Goal: Browse casually: Explore the website without a specific task or goal

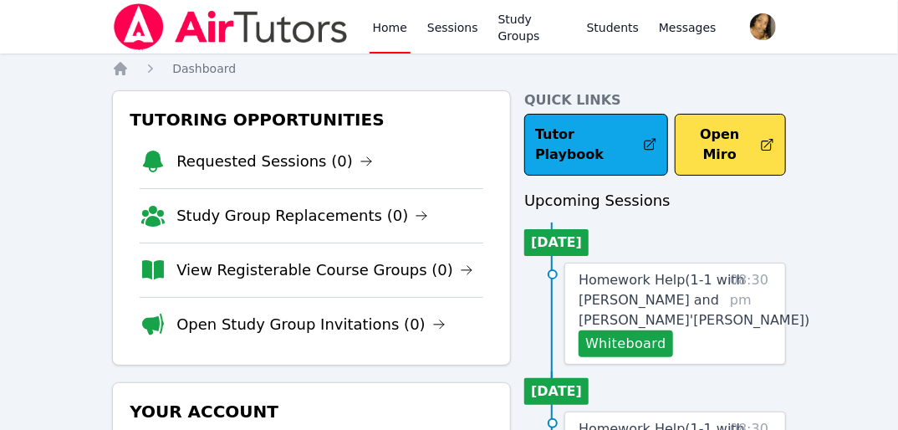
click at [0, 70] on html "Home Sessions Study Groups Students Messages Open user menu Lee'Tayna Hostick O…" at bounding box center [449, 215] width 898 height 430
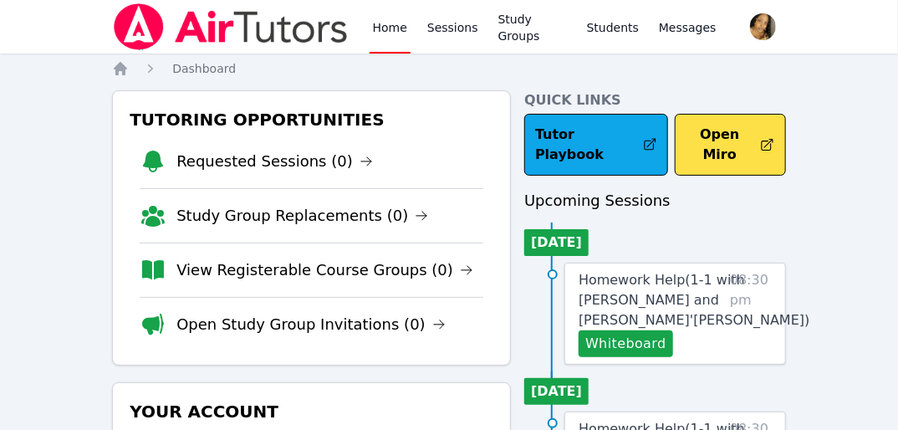
click at [0, 70] on html "Home Sessions Study Groups Students Messages Open user menu Lee'Tayna Hostick O…" at bounding box center [449, 215] width 898 height 430
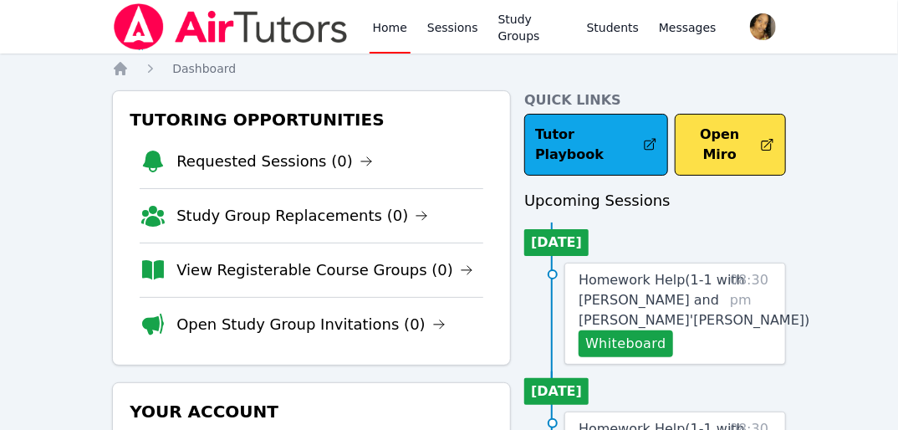
click at [0, 70] on html "Home Sessions Study Groups Students Messages Open user menu Lee'Tayna Hostick O…" at bounding box center [449, 215] width 898 height 430
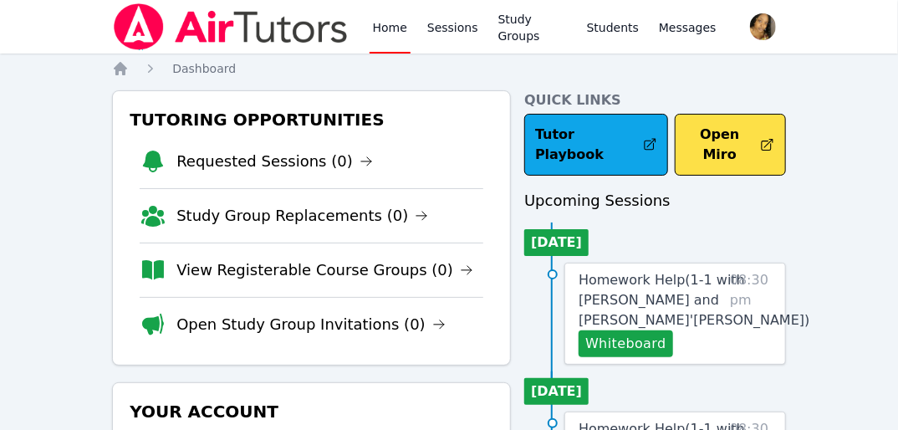
click at [0, 70] on html "Home Sessions Study Groups Students Messages Open user menu Lee'Tayna Hostick O…" at bounding box center [449, 215] width 898 height 430
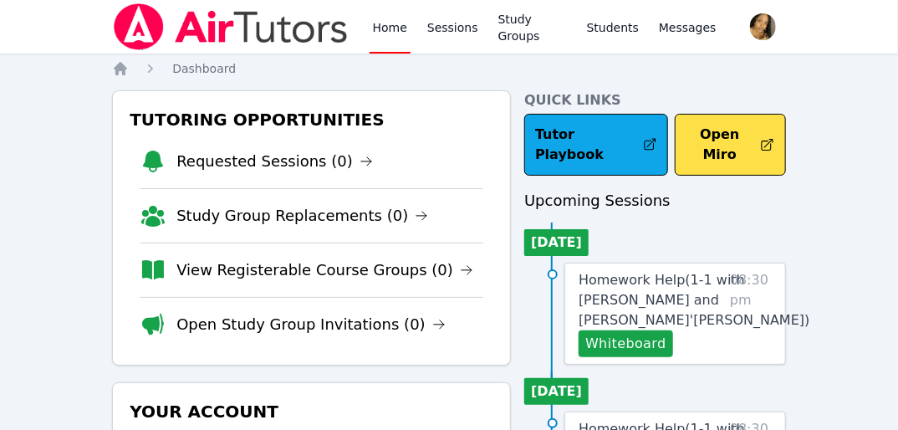
click at [0, 70] on html "Home Sessions Study Groups Students Messages Open user menu Lee'Tayna Hostick O…" at bounding box center [449, 215] width 898 height 430
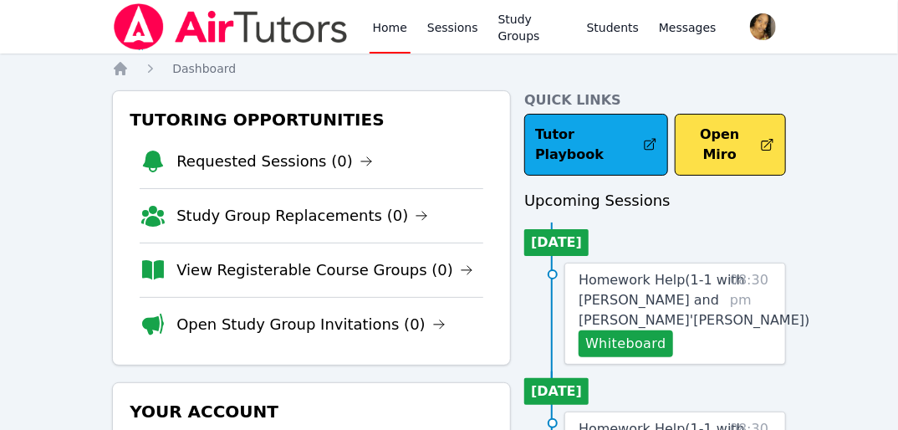
click at [0, 70] on html "Home Sessions Study Groups Students Messages Open user menu Lee'Tayna Hostick O…" at bounding box center [449, 215] width 898 height 430
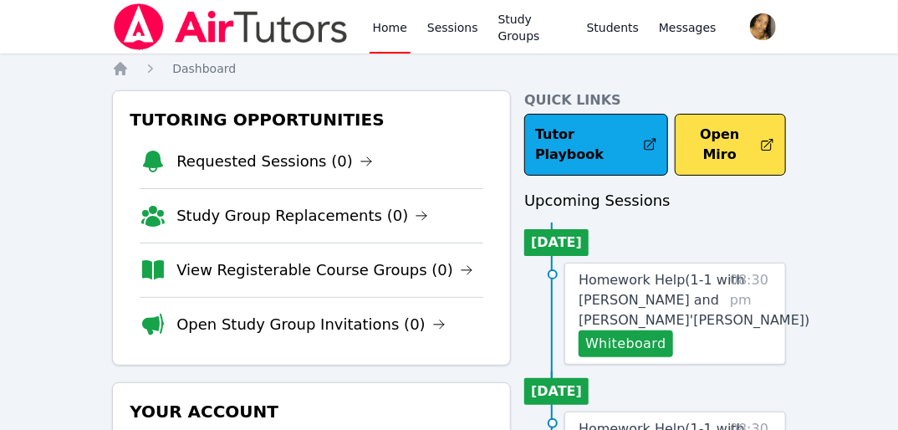
click at [0, 70] on html "Home Sessions Study Groups Students Messages Open user menu Lee'Tayna Hostick O…" at bounding box center [449, 215] width 898 height 430
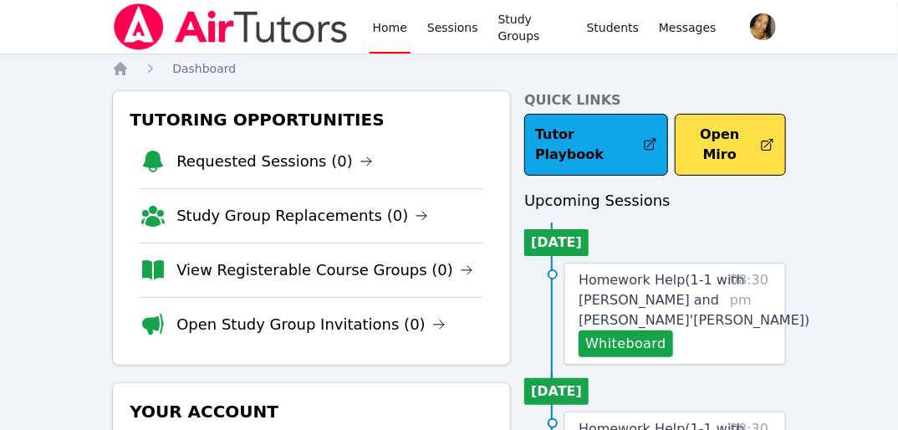
click at [0, 70] on html "Home Sessions Study Groups Students Messages Open user menu Lee'Tayna Hostick O…" at bounding box center [449, 215] width 898 height 430
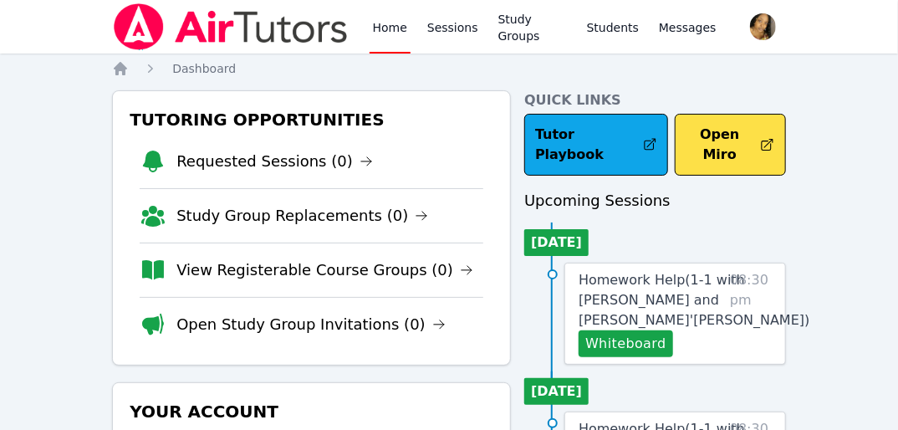
click at [0, 70] on html "Home Sessions Study Groups Students Messages Open user menu Lee'Tayna Hostick O…" at bounding box center [449, 215] width 898 height 430
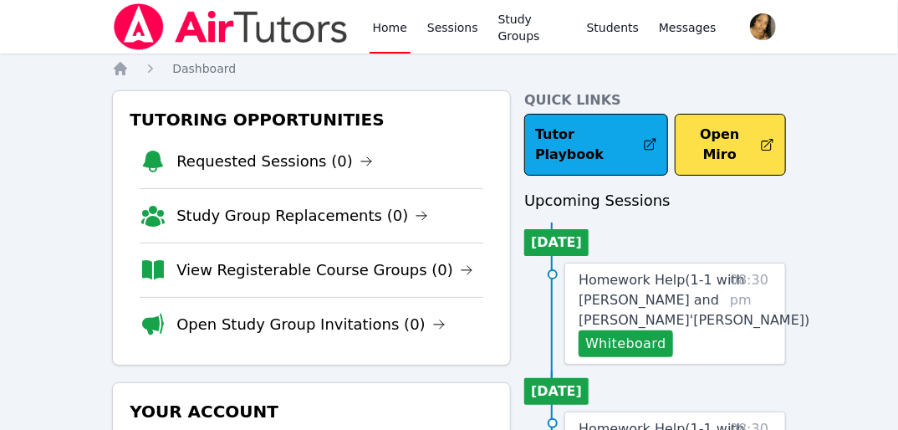
click at [0, 70] on html "Home Sessions Study Groups Students Messages Open user menu Lee'Tayna Hostick O…" at bounding box center [449, 215] width 898 height 430
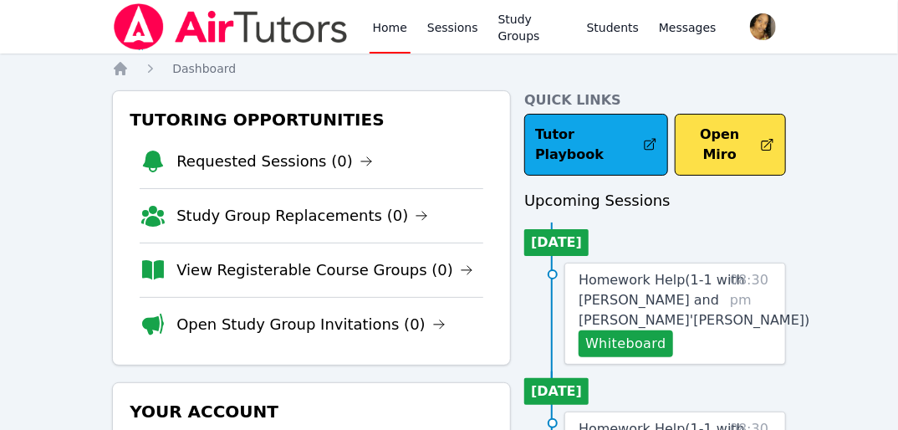
click at [0, 70] on html "Home Sessions Study Groups Students Messages Open user menu Lee'Tayna Hostick O…" at bounding box center [449, 215] width 898 height 430
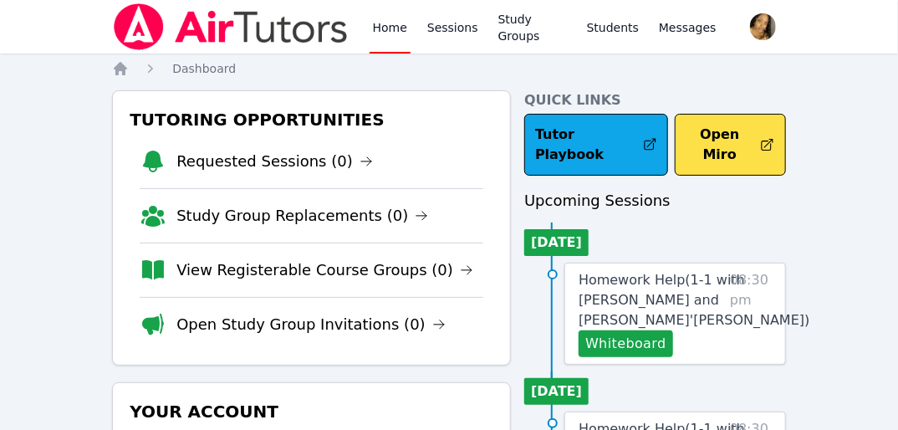
click at [0, 70] on html "Home Sessions Study Groups Students Messages Open user menu Lee'Tayna Hostick O…" at bounding box center [449, 215] width 898 height 430
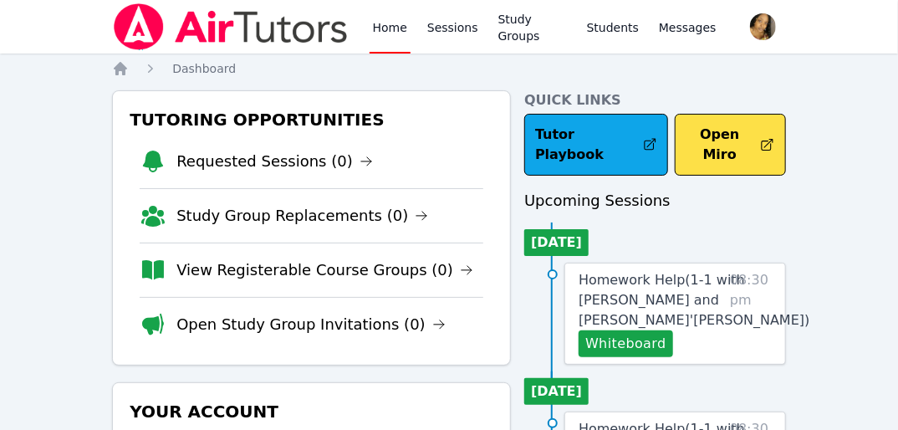
click at [0, 70] on html "Home Sessions Study Groups Students Messages Open user menu Lee'Tayna Hostick O…" at bounding box center [449, 215] width 898 height 430
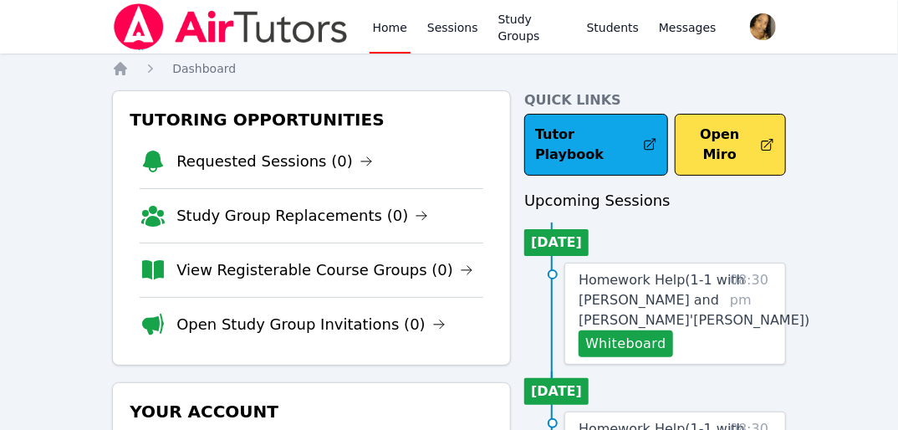
click at [0, 70] on html "Home Sessions Study Groups Students Messages Open user menu Lee'Tayna Hostick O…" at bounding box center [449, 215] width 898 height 430
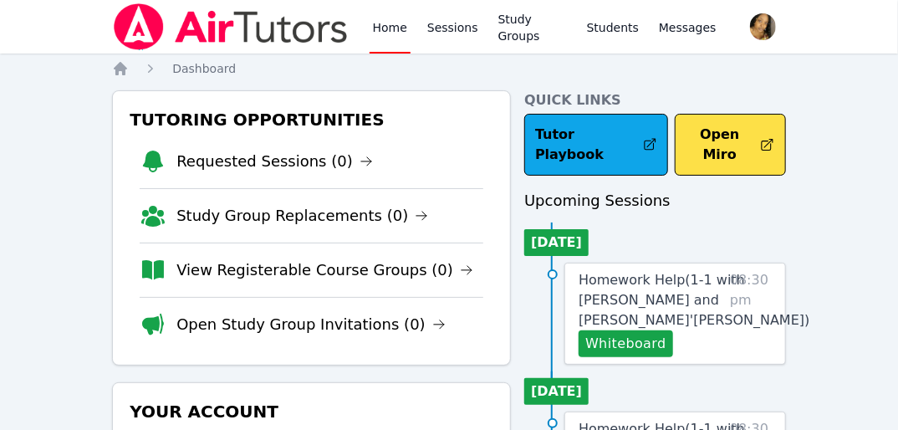
click at [0, 70] on html "Home Sessions Study Groups Students Messages Open user menu Lee'Tayna Hostick O…" at bounding box center [449, 215] width 898 height 430
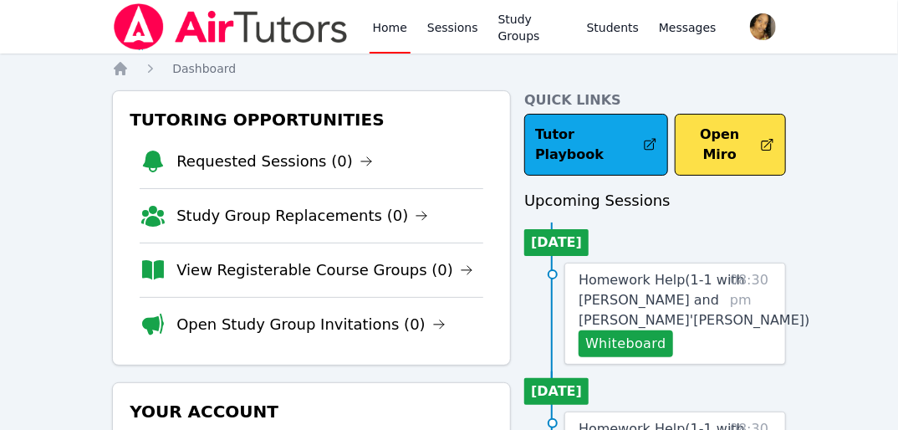
click at [0, 70] on html "Home Sessions Study Groups Students Messages Open user menu Lee'Tayna Hostick O…" at bounding box center [449, 215] width 898 height 430
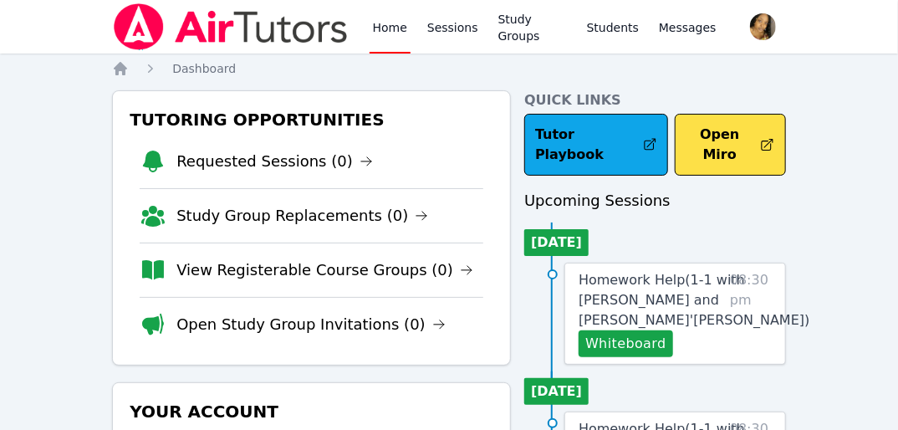
click at [0, 70] on html "Home Sessions Study Groups Students Messages Open user menu Lee'Tayna Hostick O…" at bounding box center [449, 215] width 898 height 430
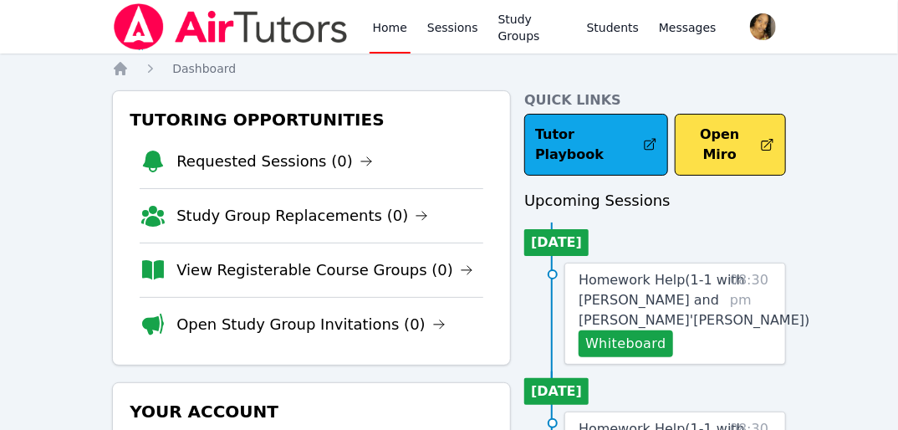
click at [0, 70] on html "Home Sessions Study Groups Students Messages Open user menu Lee'Tayna Hostick O…" at bounding box center [449, 215] width 898 height 430
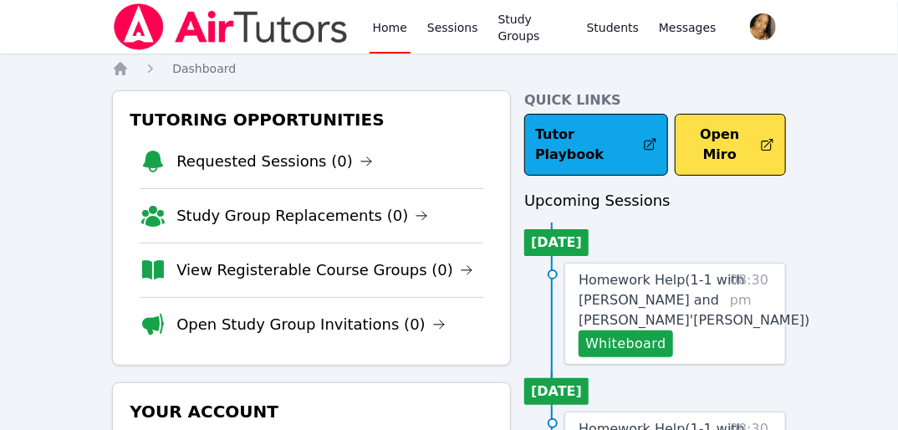
click at [0, 70] on html "Home Sessions Study Groups Students Messages Open user menu Lee'Tayna Hostick O…" at bounding box center [449, 215] width 898 height 430
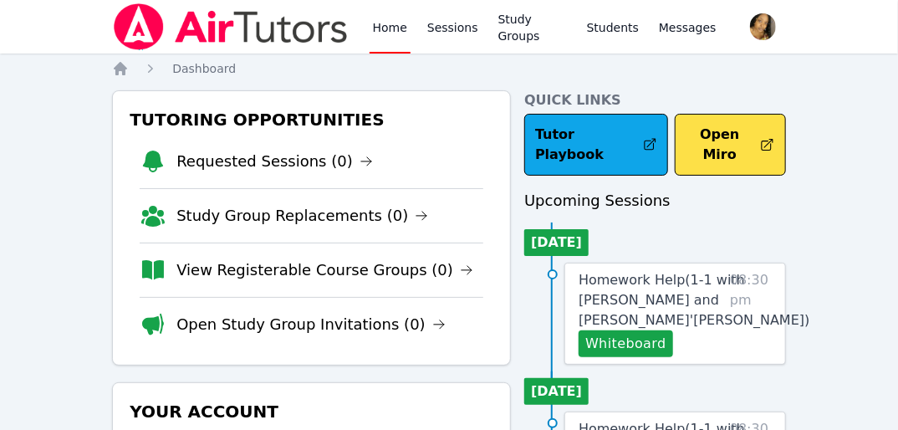
click at [0, 70] on html "Home Sessions Study Groups Students Messages Open user menu Lee'Tayna Hostick O…" at bounding box center [449, 215] width 898 height 430
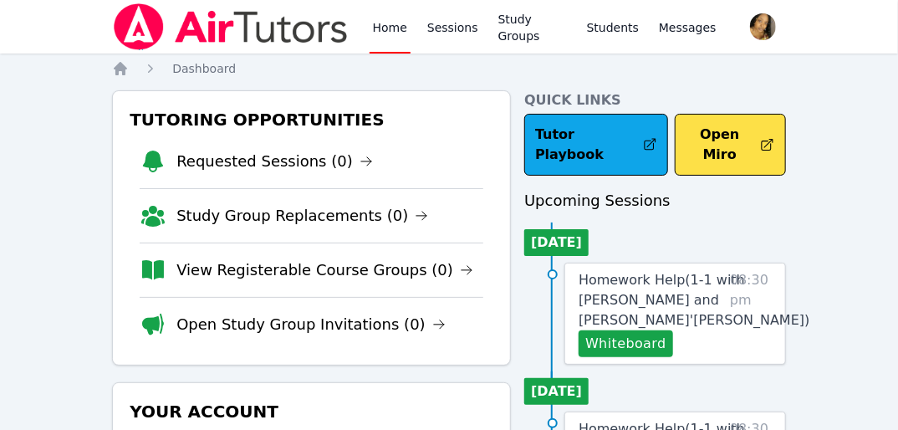
click at [0, 70] on html "Home Sessions Study Groups Students Messages Open user menu Lee'Tayna Hostick O…" at bounding box center [449, 215] width 898 height 430
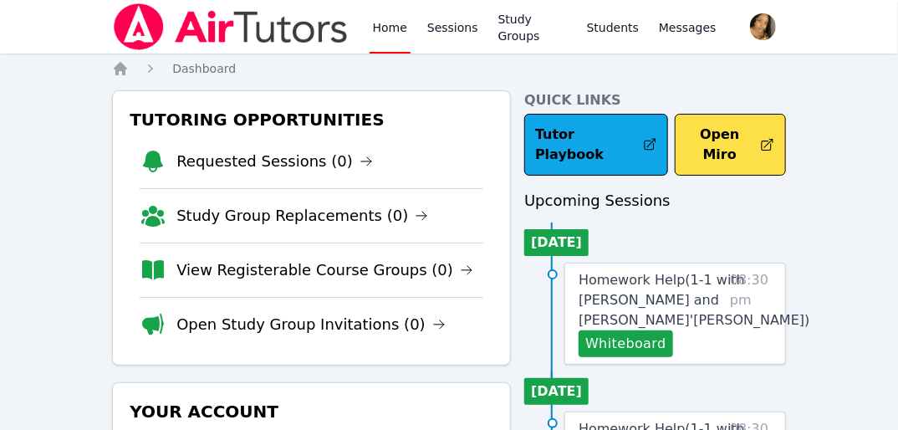
click at [0, 70] on html "Home Sessions Study Groups Students Messages Open user menu Lee'Tayna Hostick O…" at bounding box center [449, 215] width 898 height 430
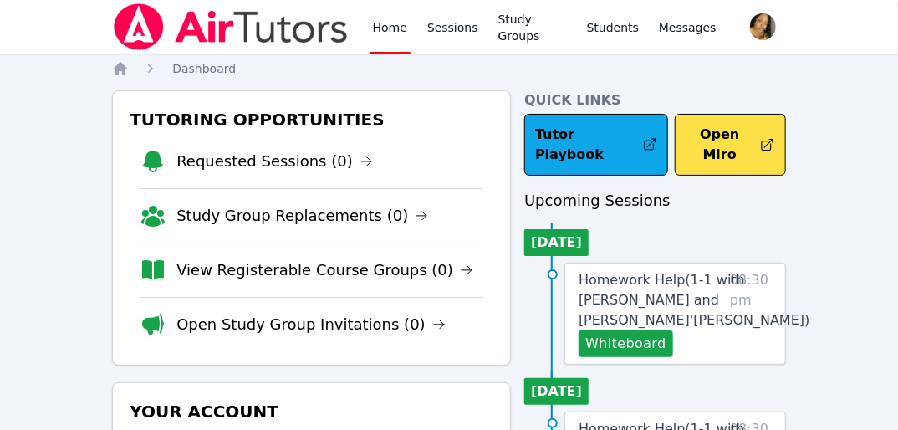
click at [0, 70] on html "Home Sessions Study Groups Students Messages Open user menu Lee'Tayna Hostick O…" at bounding box center [449, 215] width 898 height 430
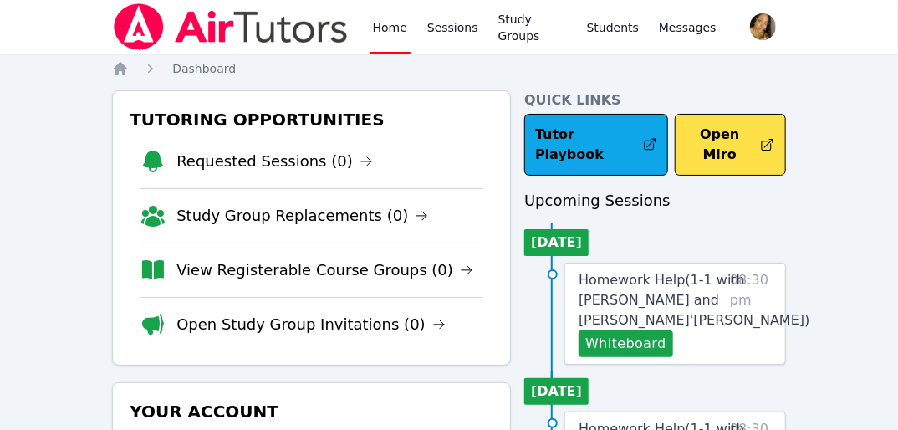
click at [0, 70] on html "Home Sessions Study Groups Students Messages Open user menu Lee'Tayna Hostick O…" at bounding box center [449, 215] width 898 height 430
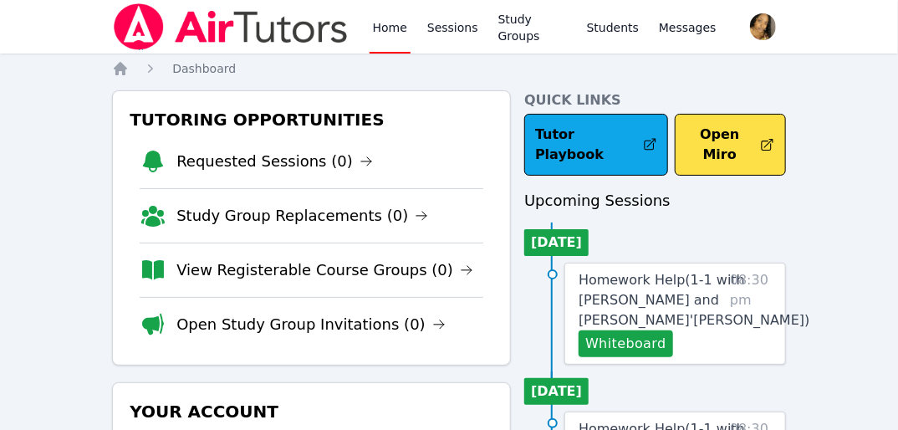
click at [0, 70] on html "Home Sessions Study Groups Students Messages Open user menu Lee'Tayna Hostick O…" at bounding box center [449, 215] width 898 height 430
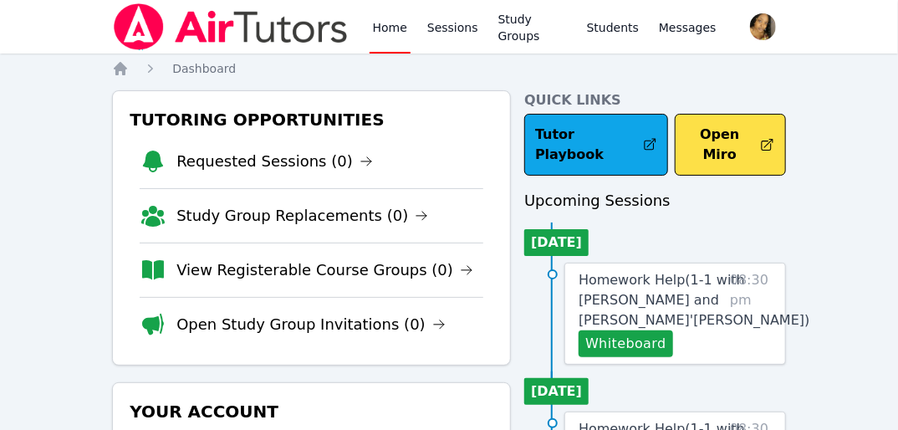
click at [0, 70] on html "Home Sessions Study Groups Students Messages Open user menu Lee'Tayna Hostick O…" at bounding box center [449, 215] width 898 height 430
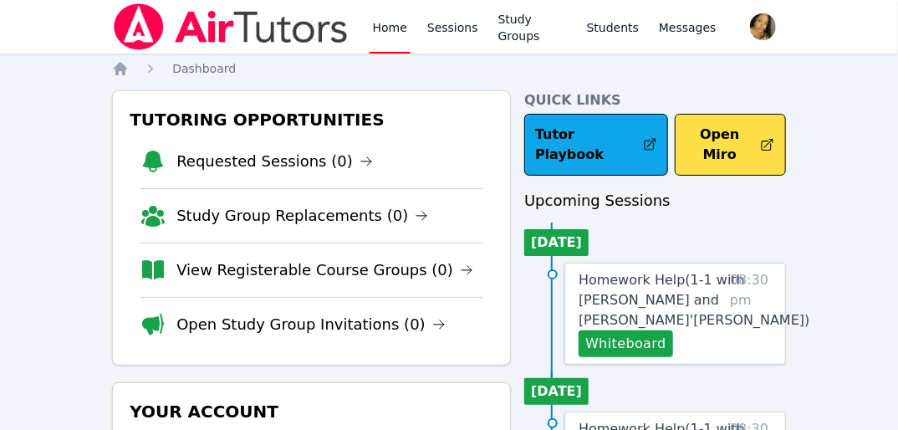
click at [0, 70] on html "Home Sessions Study Groups Students Messages Open user menu Lee'Tayna Hostick O…" at bounding box center [449, 215] width 898 height 430
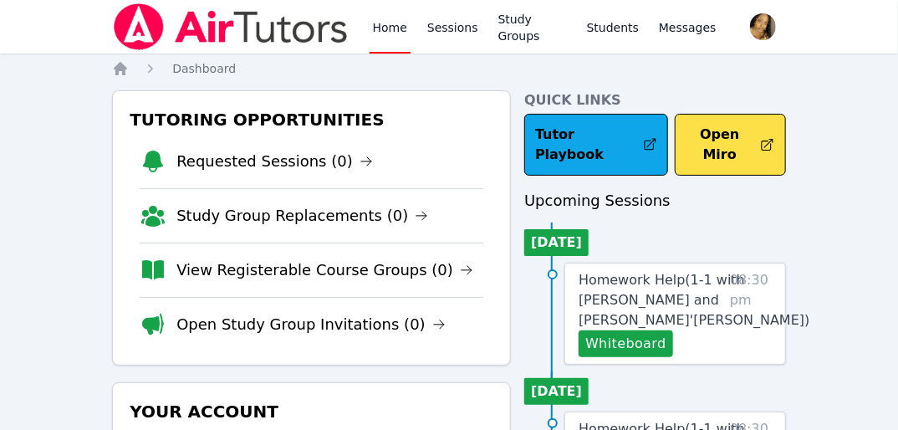
click at [0, 70] on html "Home Sessions Study Groups Students Messages Open user menu Lee'Tayna Hostick O…" at bounding box center [449, 215] width 898 height 430
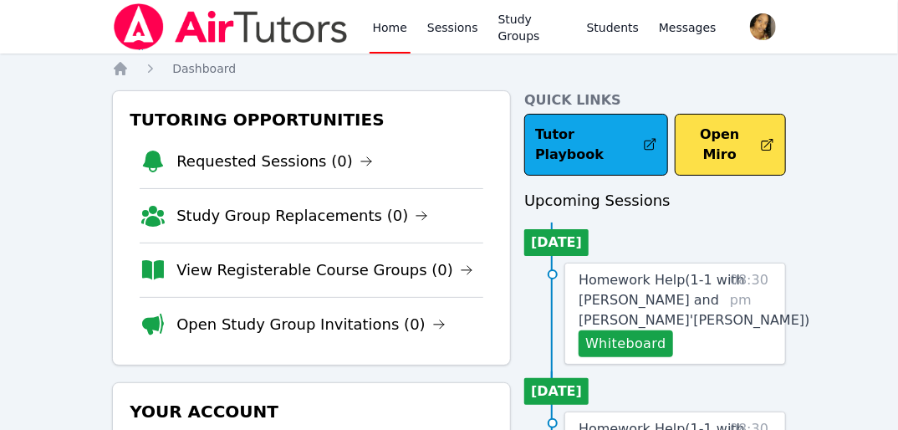
click at [0, 70] on html "Home Sessions Study Groups Students Messages Open user menu Lee'Tayna Hostick O…" at bounding box center [449, 215] width 898 height 430
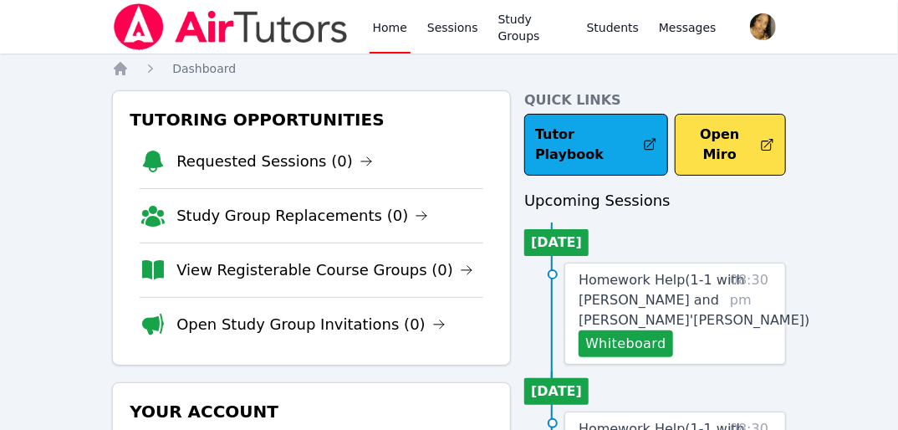
click at [0, 70] on html "Home Sessions Study Groups Students Messages Open user menu Lee'Tayna Hostick O…" at bounding box center [449, 215] width 898 height 430
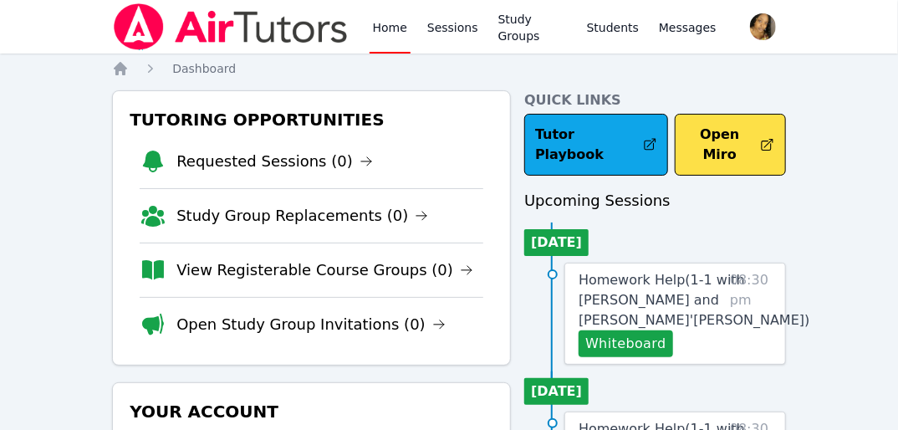
click at [0, 70] on html "Home Sessions Study Groups Students Messages Open user menu Lee'Tayna Hostick O…" at bounding box center [449, 215] width 898 height 430
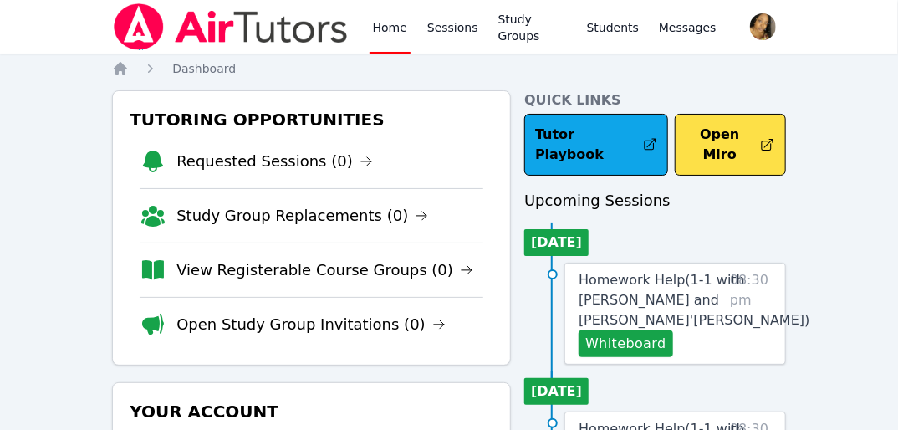
click at [0, 70] on html "Home Sessions Study Groups Students Messages Open user menu Lee'Tayna Hostick O…" at bounding box center [449, 215] width 898 height 430
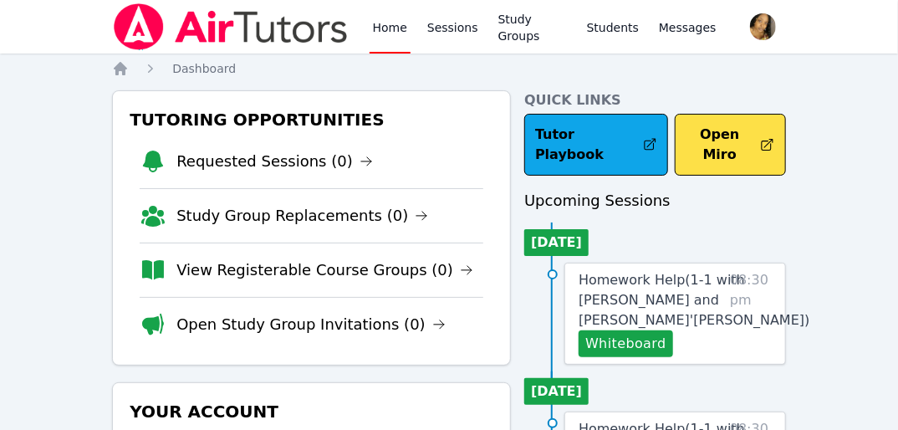
click at [0, 70] on html "Home Sessions Study Groups Students Messages Open user menu Lee'Tayna Hostick O…" at bounding box center [449, 215] width 898 height 430
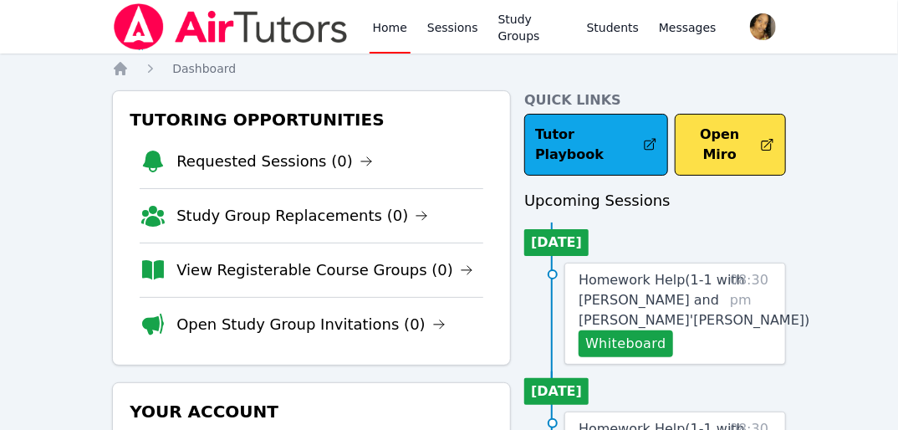
click at [0, 70] on html "Home Sessions Study Groups Students Messages Open user menu Lee'Tayna Hostick O…" at bounding box center [449, 215] width 898 height 430
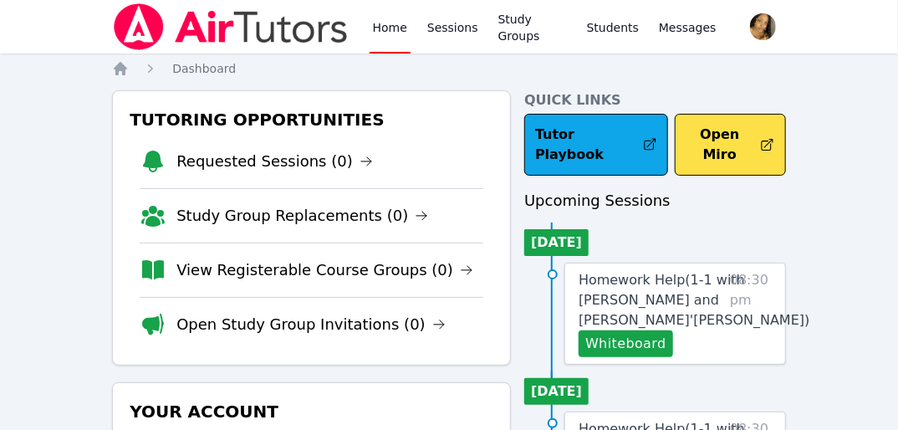
click at [0, 70] on html "Home Sessions Study Groups Students Messages Open user menu Lee'Tayna Hostick O…" at bounding box center [449, 215] width 898 height 430
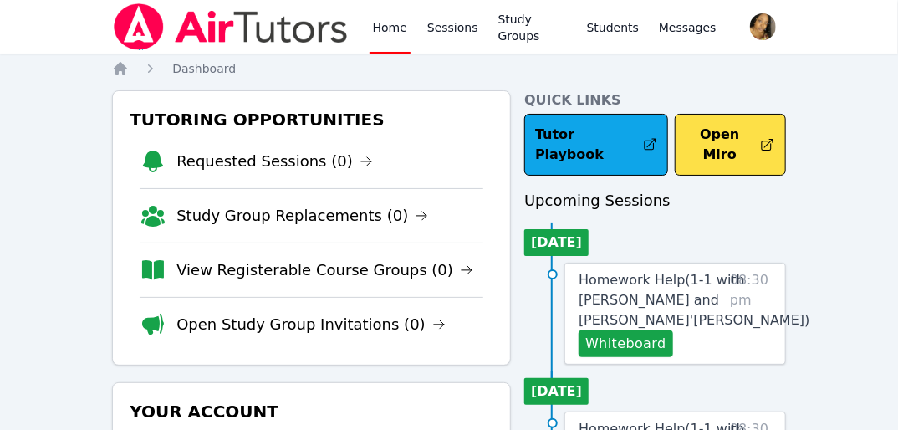
click at [0, 70] on html "Home Sessions Study Groups Students Messages Open user menu Lee'Tayna Hostick O…" at bounding box center [449, 215] width 898 height 430
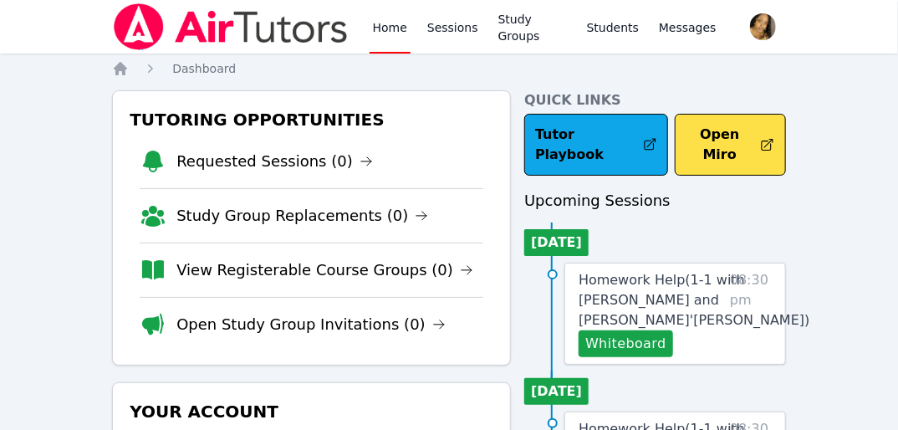
click at [0, 70] on html "Home Sessions Study Groups Students Messages Open user menu Lee'Tayna Hostick O…" at bounding box center [449, 215] width 898 height 430
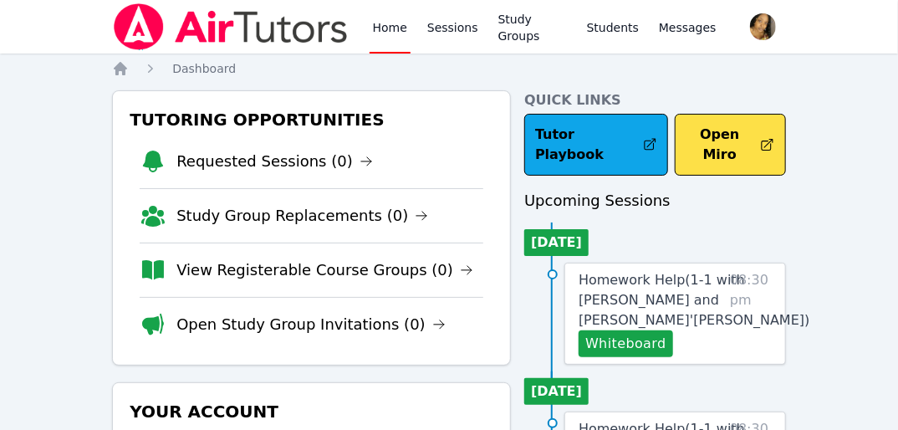
click at [0, 70] on html "Home Sessions Study Groups Students Messages Open user menu Lee'Tayna Hostick O…" at bounding box center [449, 215] width 898 height 430
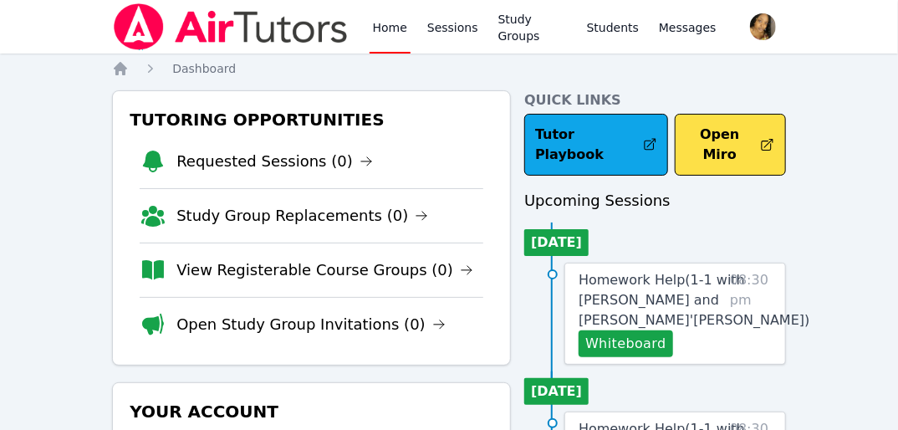
click at [0, 70] on html "Home Sessions Study Groups Students Messages Open user menu Lee'Tayna Hostick O…" at bounding box center [449, 215] width 898 height 430
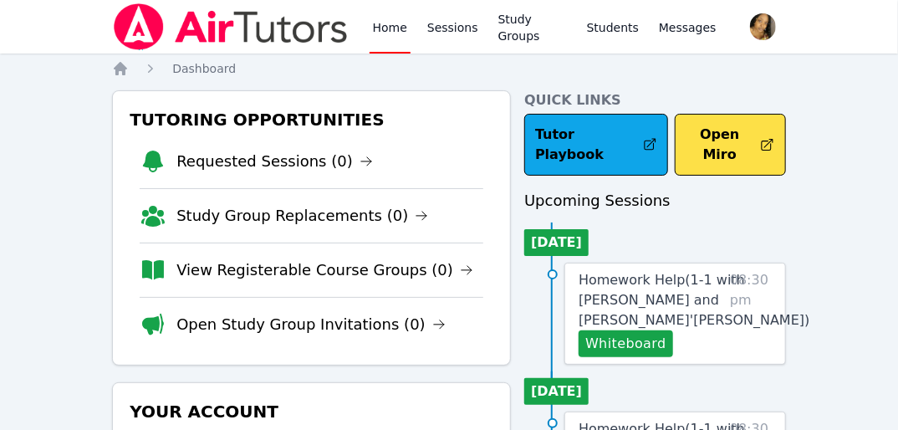
click at [0, 70] on html "Home Sessions Study Groups Students Messages Open user menu Lee'Tayna Hostick O…" at bounding box center [449, 215] width 898 height 430
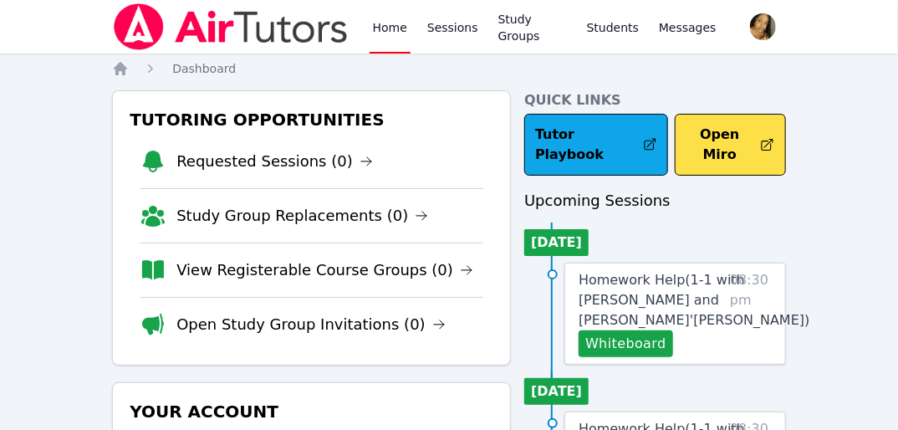
click at [0, 70] on html "Home Sessions Study Groups Students Messages Open user menu Lee'Tayna Hostick O…" at bounding box center [449, 215] width 898 height 430
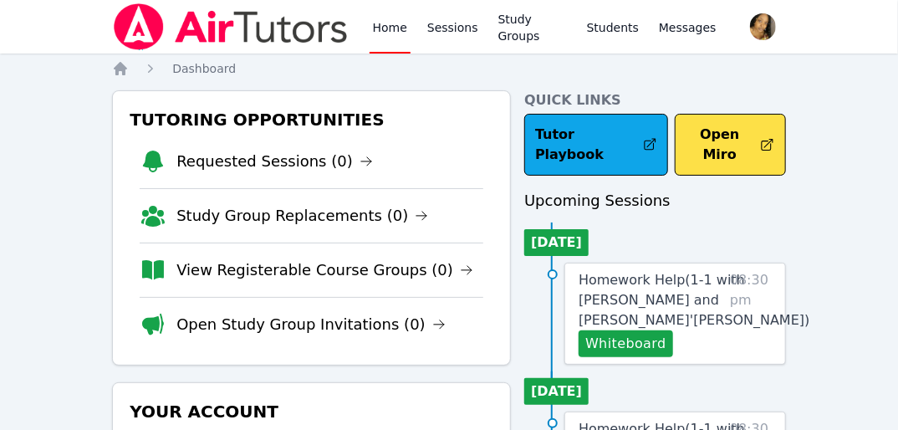
click at [0, 70] on html "Home Sessions Study Groups Students Messages Open user menu Lee'Tayna Hostick O…" at bounding box center [449, 215] width 898 height 430
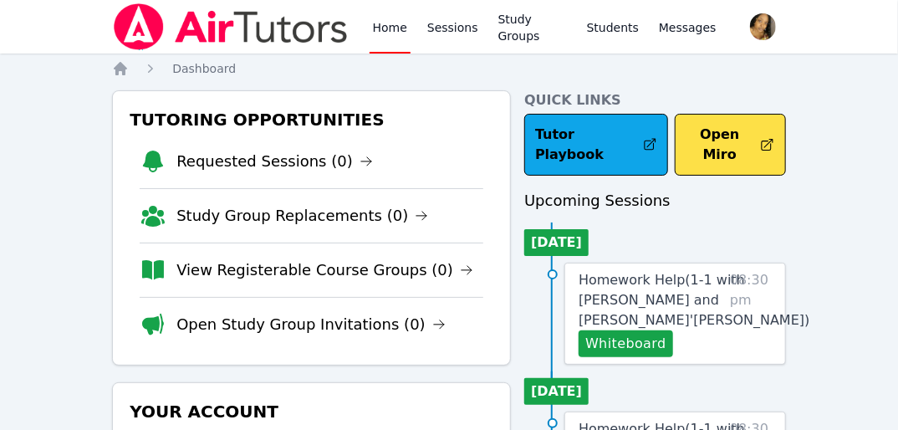
click at [0, 70] on html "Home Sessions Study Groups Students Messages Open user menu Lee'Tayna Hostick O…" at bounding box center [449, 215] width 898 height 430
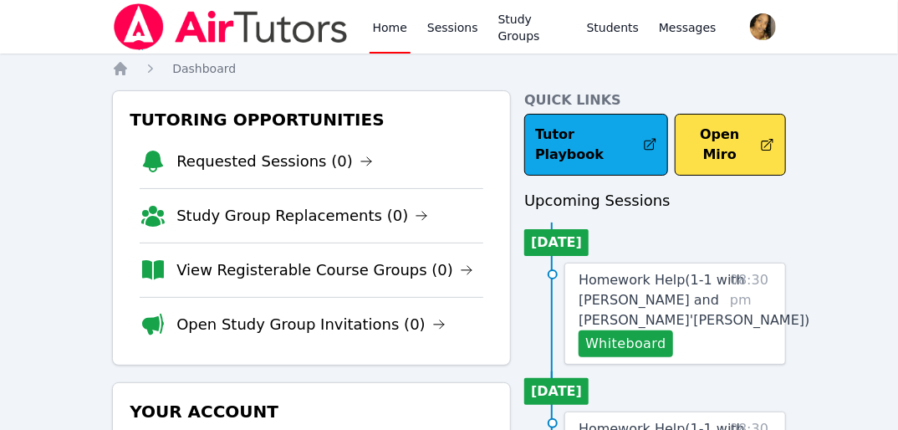
click at [0, 70] on html "Home Sessions Study Groups Students Messages Open user menu Lee'Tayna Hostick O…" at bounding box center [449, 215] width 898 height 430
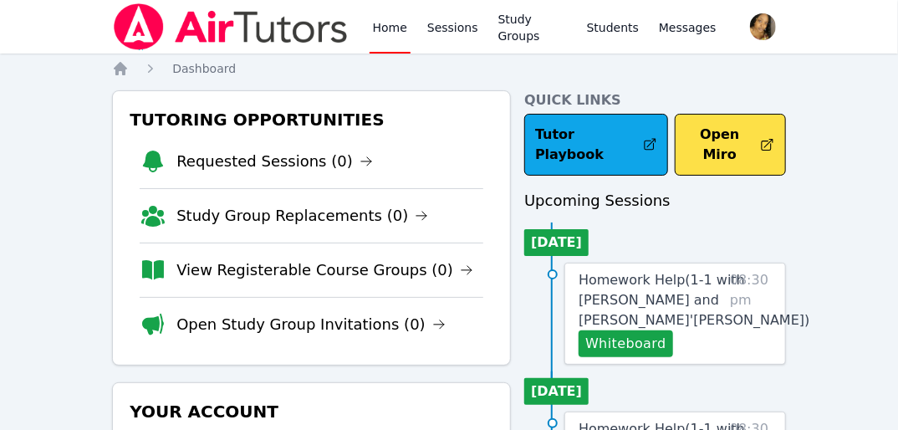
click at [0, 70] on html "Home Sessions Study Groups Students Messages Open user menu Lee'Tayna Hostick O…" at bounding box center [449, 215] width 898 height 430
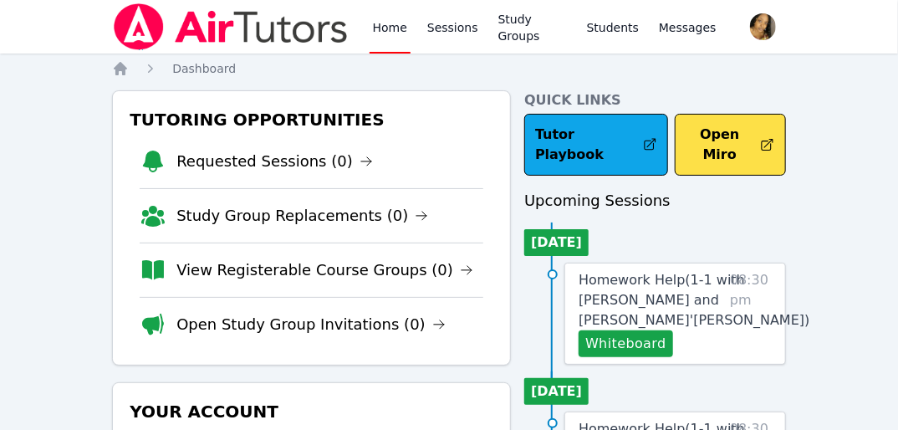
click at [0, 70] on html "Home Sessions Study Groups Students Messages Open user menu Lee'Tayna Hostick O…" at bounding box center [449, 215] width 898 height 430
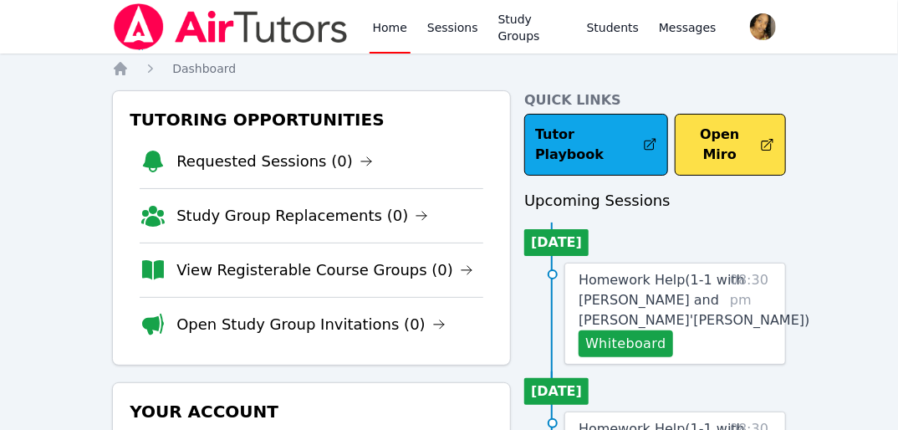
click at [0, 70] on html "Home Sessions Study Groups Students Messages Open user menu Lee'Tayna Hostick O…" at bounding box center [449, 215] width 898 height 430
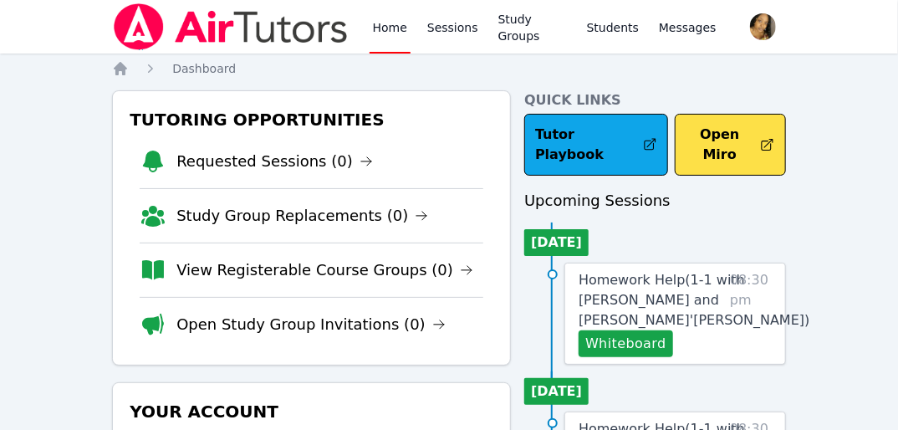
click at [0, 70] on html "Home Sessions Study Groups Students Messages Open user menu Lee'Tayna Hostick O…" at bounding box center [449, 215] width 898 height 430
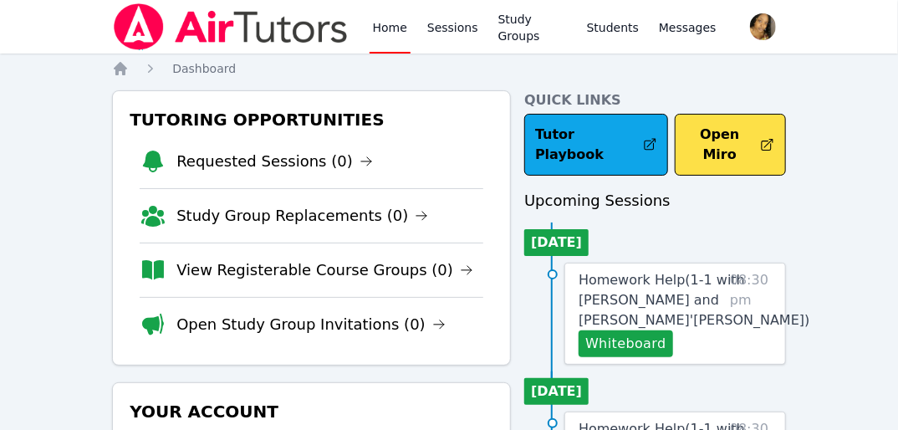
click at [0, 70] on html "Home Sessions Study Groups Students Messages Open user menu Lee'Tayna Hostick O…" at bounding box center [449, 215] width 898 height 430
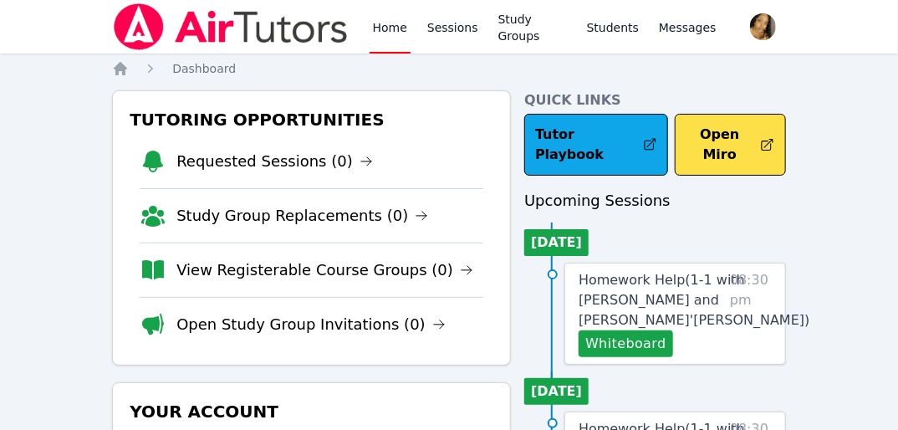
click at [0, 70] on html "Home Sessions Study Groups Students Messages Open user menu Lee'Tayna Hostick O…" at bounding box center [449, 215] width 898 height 430
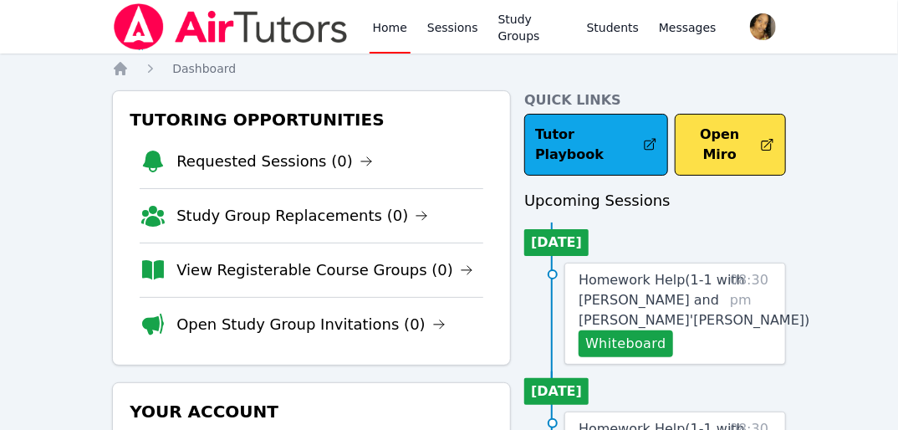
click at [0, 70] on html "Home Sessions Study Groups Students Messages Open user menu Lee'Tayna Hostick O…" at bounding box center [449, 215] width 898 height 430
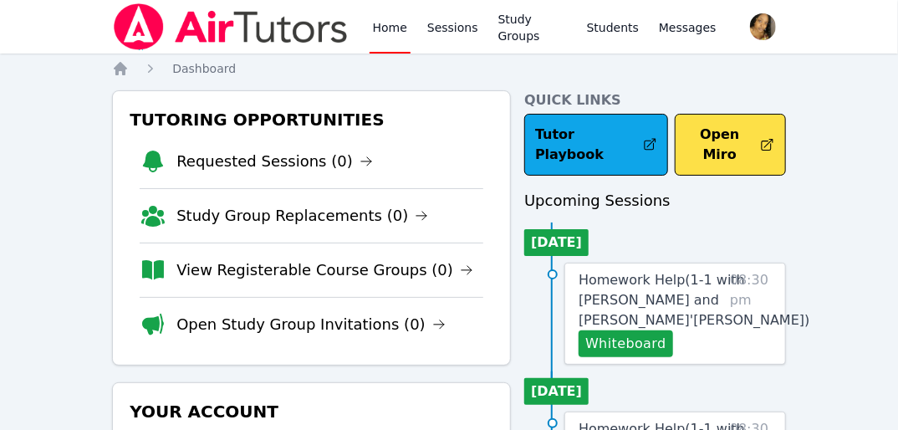
click at [0, 70] on html "Home Sessions Study Groups Students Messages Open user menu Lee'Tayna Hostick O…" at bounding box center [449, 215] width 898 height 430
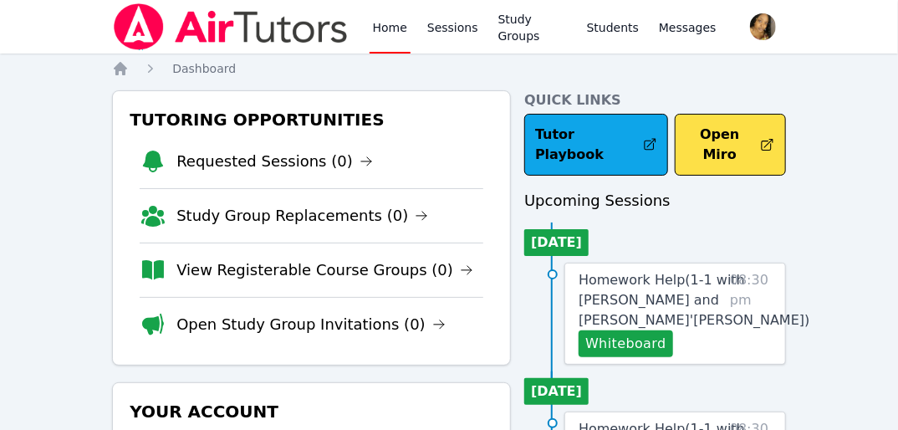
click at [0, 70] on html "Home Sessions Study Groups Students Messages Open user menu Lee'Tayna Hostick O…" at bounding box center [449, 215] width 898 height 430
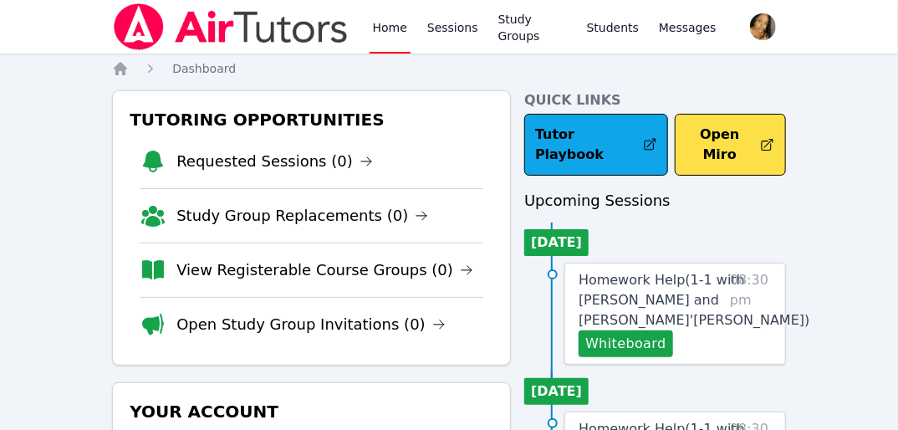
click at [0, 70] on html "Home Sessions Study Groups Students Messages Open user menu Lee'Tayna Hostick O…" at bounding box center [449, 215] width 898 height 430
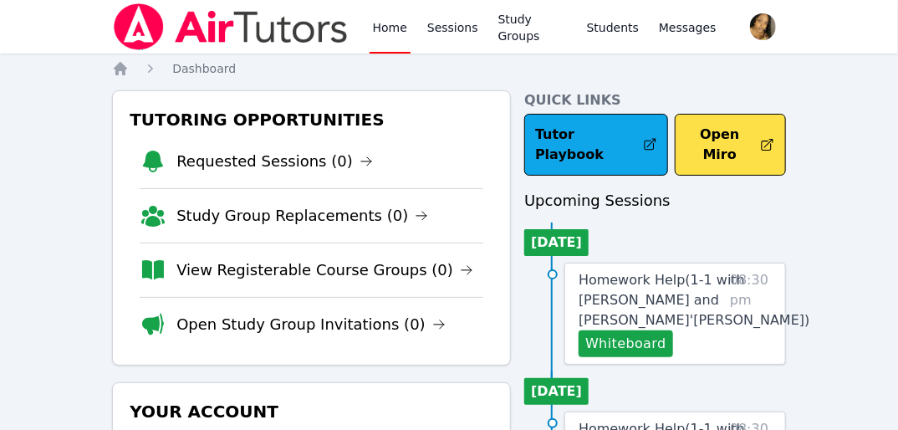
click at [0, 70] on html "Home Sessions Study Groups Students Messages Open user menu Lee'Tayna Hostick O…" at bounding box center [449, 215] width 898 height 430
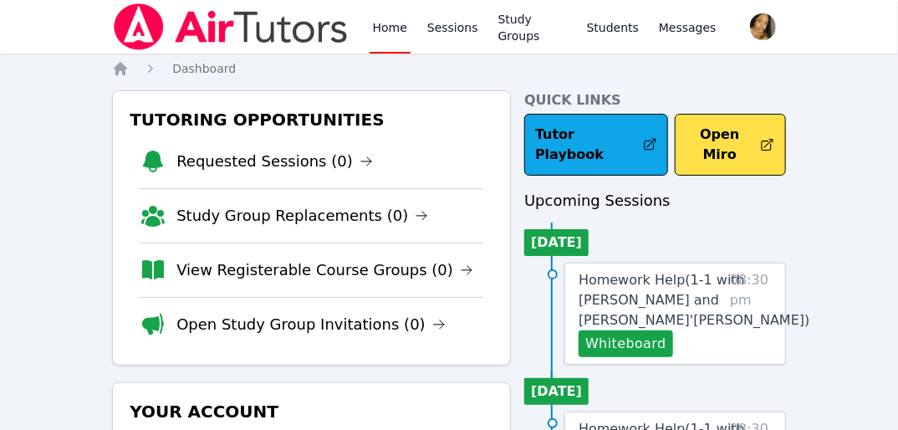
click at [0, 70] on html "Home Sessions Study Groups Students Messages Open user menu Lee'Tayna Hostick O…" at bounding box center [449, 215] width 898 height 430
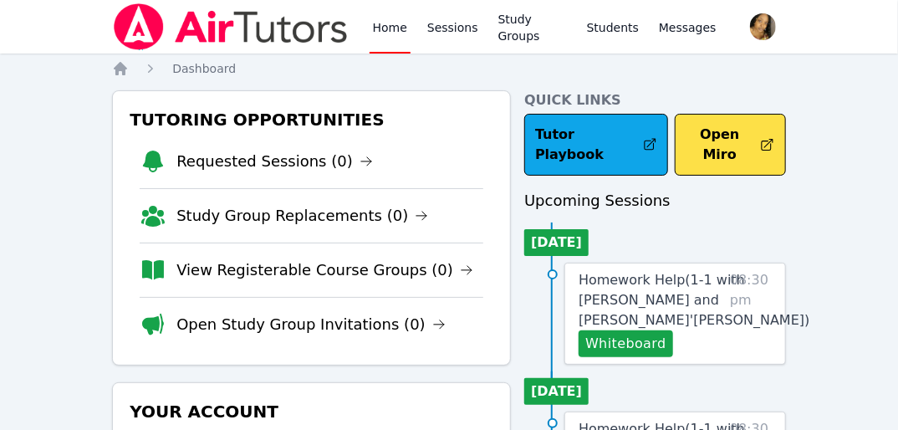
click at [0, 70] on html "Home Sessions Study Groups Students Messages Open user menu Lee'Tayna Hostick O…" at bounding box center [449, 215] width 898 height 430
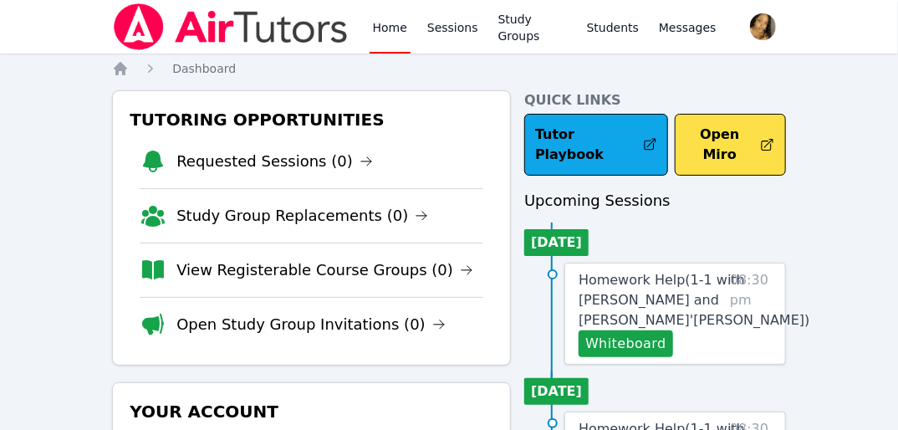
click at [0, 70] on html "Home Sessions Study Groups Students Messages Open user menu Lee'Tayna Hostick O…" at bounding box center [449, 215] width 898 height 430
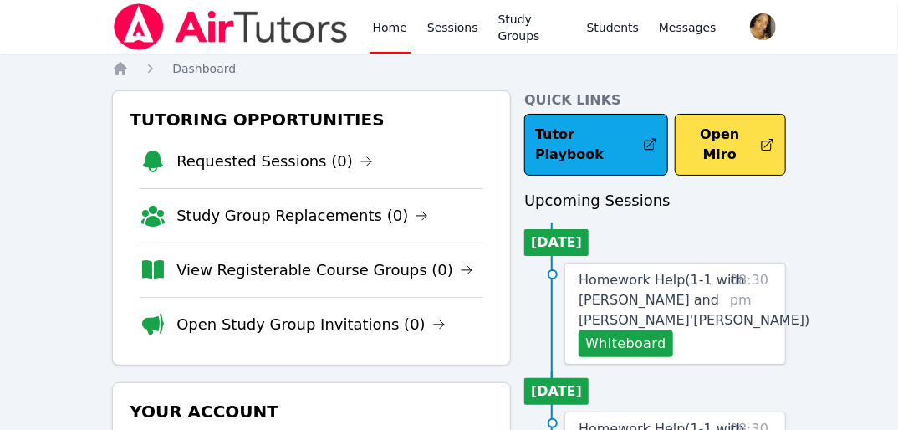
click at [0, 70] on html "Home Sessions Study Groups Students Messages Open user menu Lee'Tayna Hostick O…" at bounding box center [449, 215] width 898 height 430
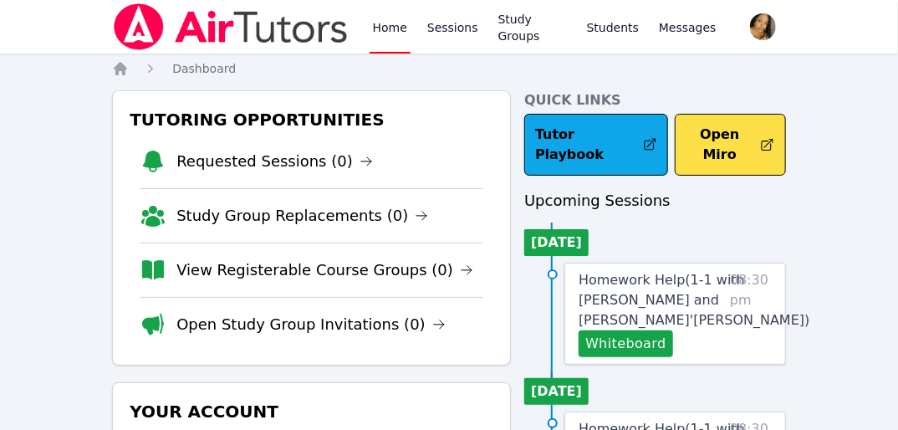
click at [0, 70] on html "Home Sessions Study Groups Students Messages Open user menu Lee'Tayna Hostick O…" at bounding box center [449, 215] width 898 height 430
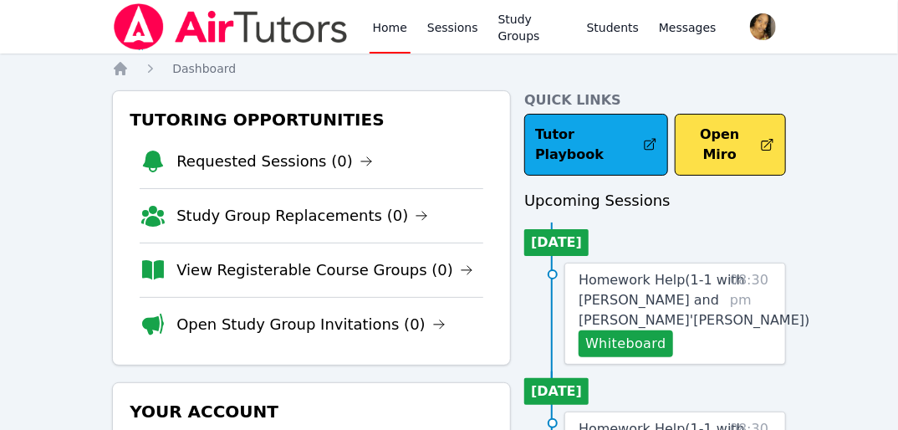
click at [0, 70] on html "Home Sessions Study Groups Students Messages Open user menu Lee'Tayna Hostick O…" at bounding box center [449, 215] width 898 height 430
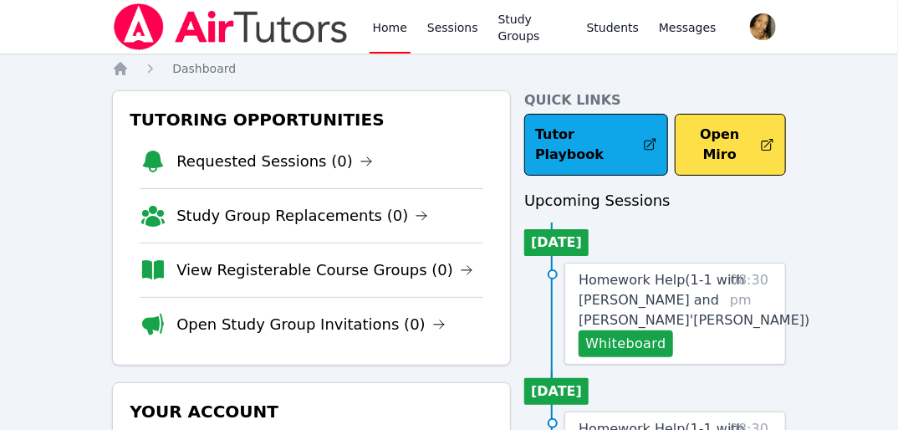
click at [0, 70] on html "Home Sessions Study Groups Students Messages Open user menu Lee'Tayna Hostick O…" at bounding box center [449, 215] width 898 height 430
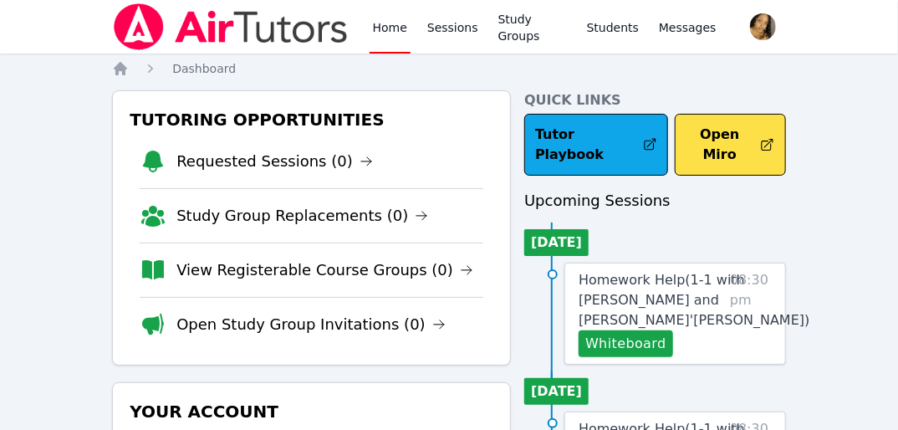
click at [0, 70] on html "Home Sessions Study Groups Students Messages Open user menu Lee'Tayna Hostick O…" at bounding box center [449, 215] width 898 height 430
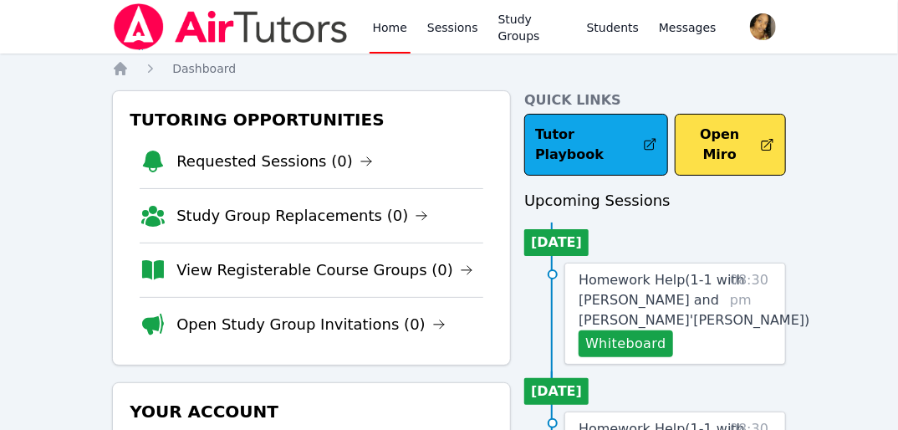
click at [0, 70] on html "Home Sessions Study Groups Students Messages Open user menu Lee'Tayna Hostick O…" at bounding box center [449, 215] width 898 height 430
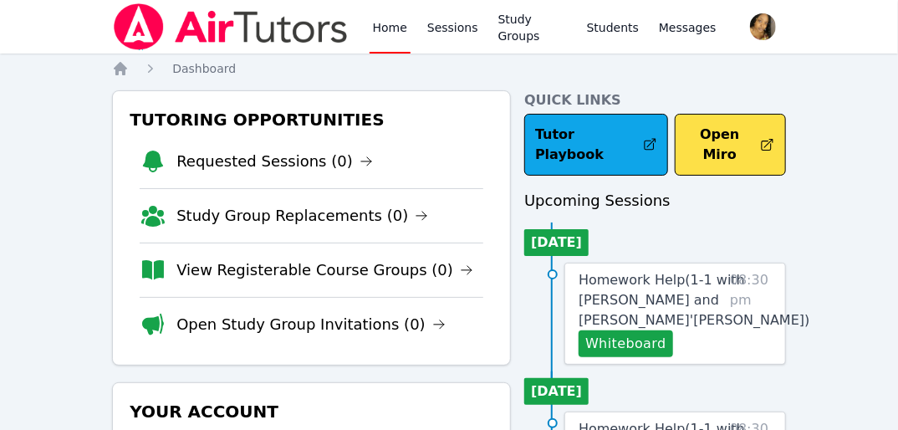
click at [0, 70] on html "Home Sessions Study Groups Students Messages Open user menu Lee'Tayna Hostick O…" at bounding box center [449, 215] width 898 height 430
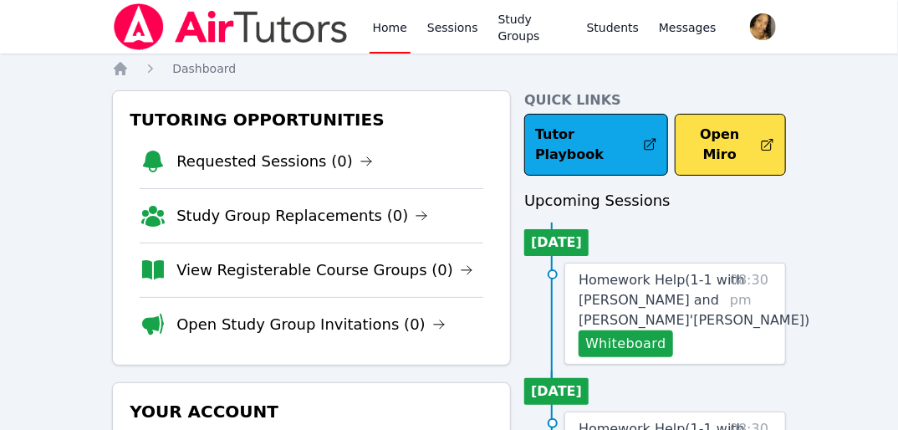
click at [0, 70] on html "Home Sessions Study Groups Students Messages Open user menu Lee'Tayna Hostick O…" at bounding box center [449, 215] width 898 height 430
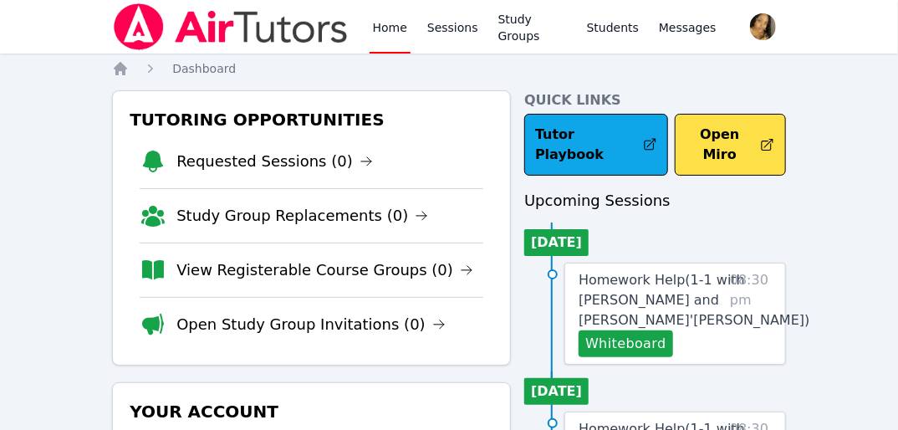
click at [0, 70] on html "Home Sessions Study Groups Students Messages Open user menu Lee'Tayna Hostick O…" at bounding box center [449, 215] width 898 height 430
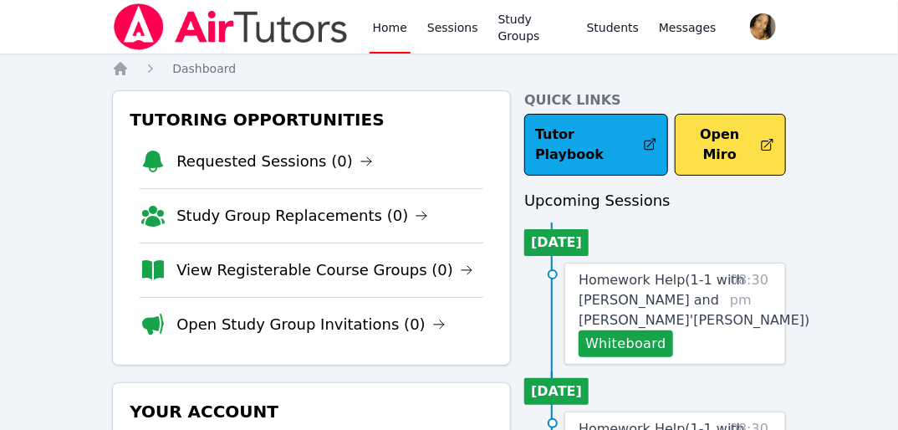
click at [0, 70] on html "Home Sessions Study Groups Students Messages Open user menu Lee'Tayna Hostick O…" at bounding box center [449, 215] width 898 height 430
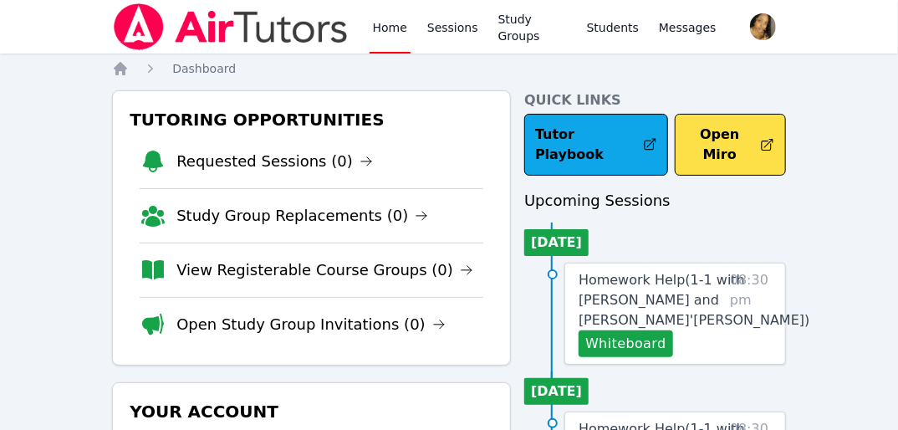
click at [0, 70] on html "Home Sessions Study Groups Students Messages Open user menu Lee'Tayna Hostick O…" at bounding box center [449, 215] width 898 height 430
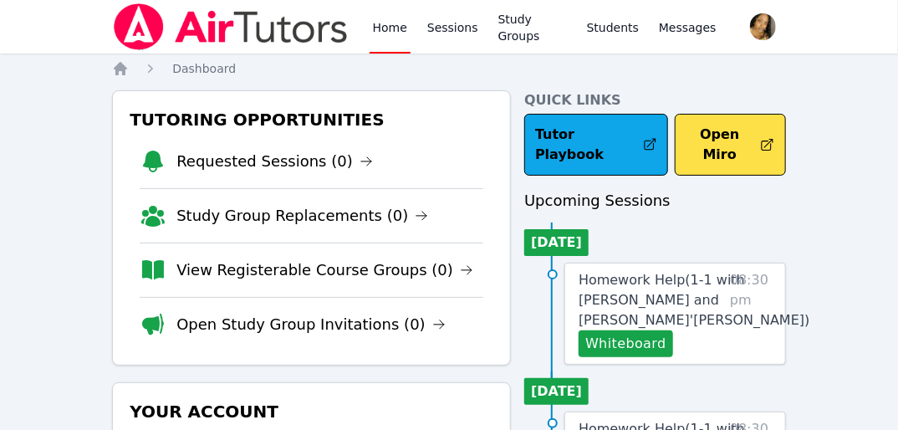
click at [0, 70] on html "Home Sessions Study Groups Students Messages Open user menu Lee'Tayna Hostick O…" at bounding box center [449, 215] width 898 height 430
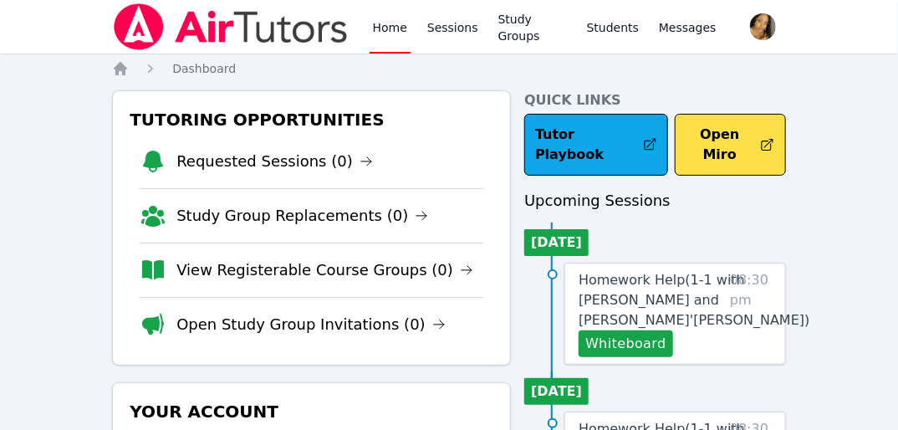
click at [0, 70] on html "Home Sessions Study Groups Students Messages Open user menu Lee'Tayna Hostick O…" at bounding box center [449, 215] width 898 height 430
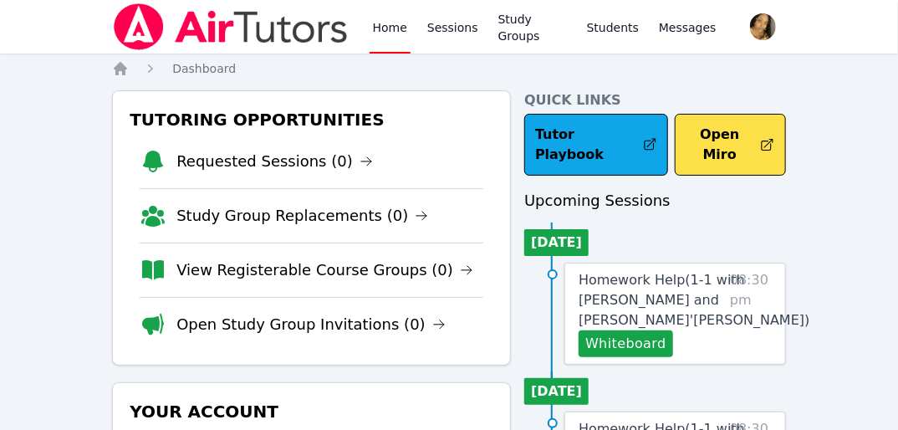
click at [0, 70] on html "Home Sessions Study Groups Students Messages Open user menu Lee'Tayna Hostick O…" at bounding box center [449, 215] width 898 height 430
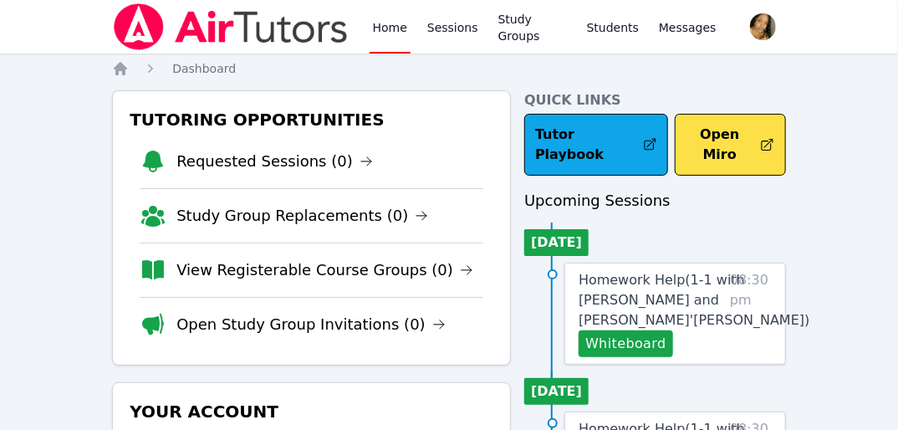
click at [0, 70] on html "Home Sessions Study Groups Students Messages Open user menu Lee'Tayna Hostick O…" at bounding box center [449, 215] width 898 height 430
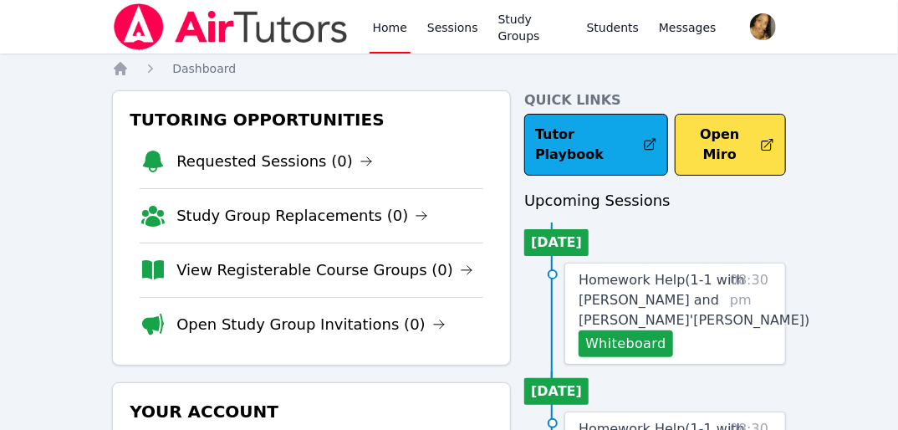
click at [0, 70] on html "Home Sessions Study Groups Students Messages Open user menu Lee'Tayna Hostick O…" at bounding box center [449, 215] width 898 height 430
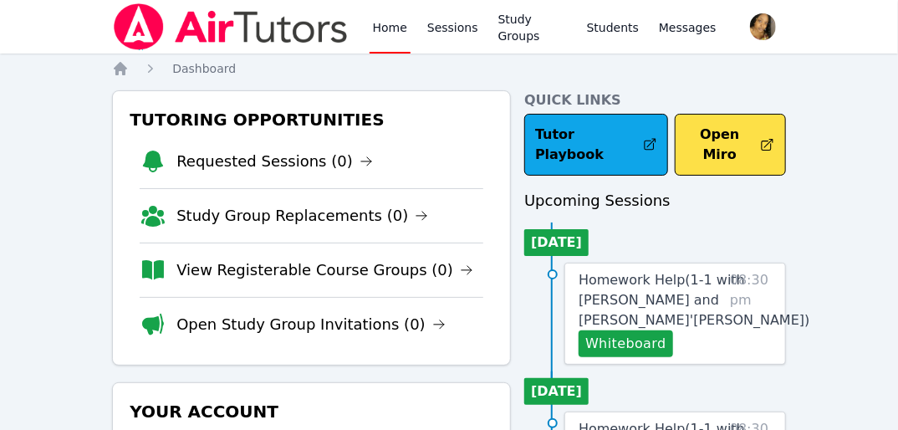
click at [0, 70] on html "Home Sessions Study Groups Students Messages Open user menu Lee'Tayna Hostick O…" at bounding box center [449, 215] width 898 height 430
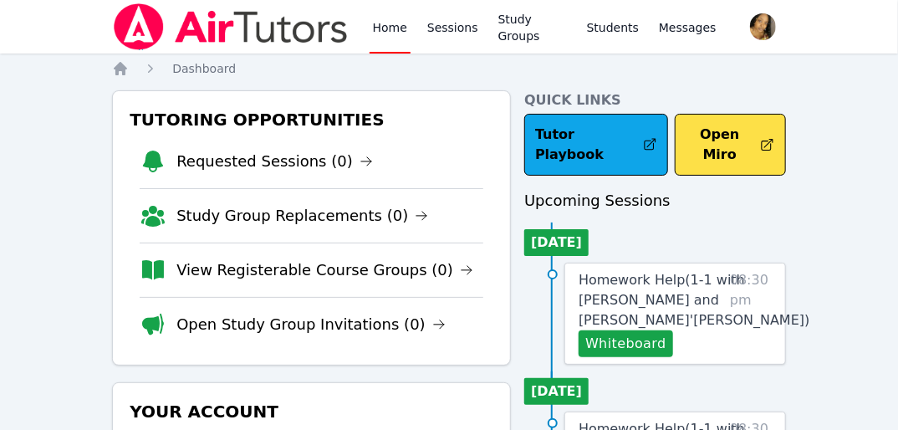
click at [0, 70] on html "Home Sessions Study Groups Students Messages Open user menu Lee'Tayna Hostick O…" at bounding box center [449, 215] width 898 height 430
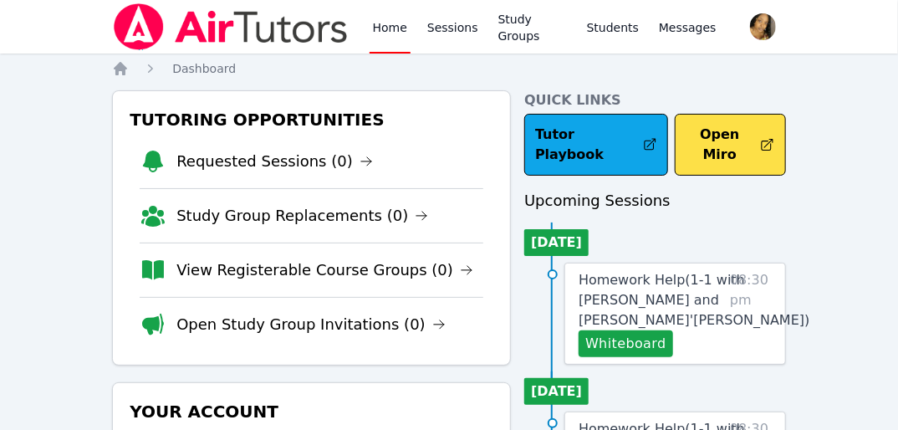
click at [0, 70] on html "Home Sessions Study Groups Students Messages Open user menu Lee'Tayna Hostick O…" at bounding box center [449, 215] width 898 height 430
click at [73, 48] on nav "Home Sessions Study Groups Students Messages Open user menu Lee'Tayna Hostick O…" at bounding box center [449, 27] width 898 height 54
